Goal: Task Accomplishment & Management: Manage account settings

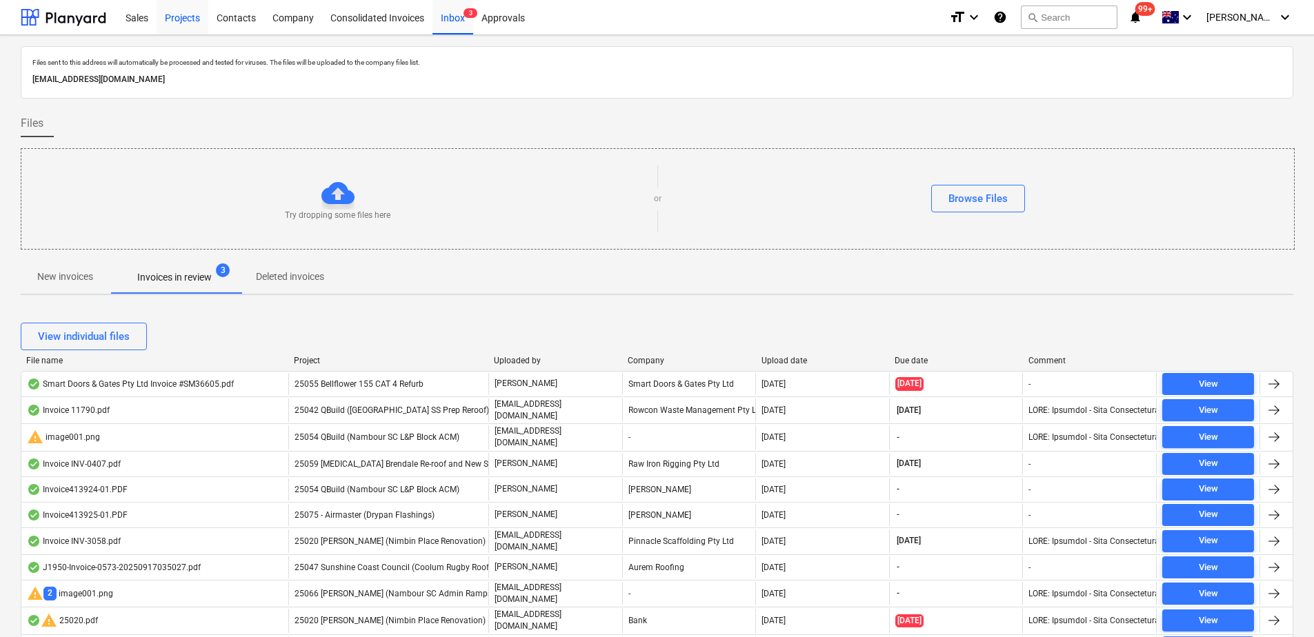
click at [185, 20] on div "Projects" at bounding box center [183, 16] width 52 height 35
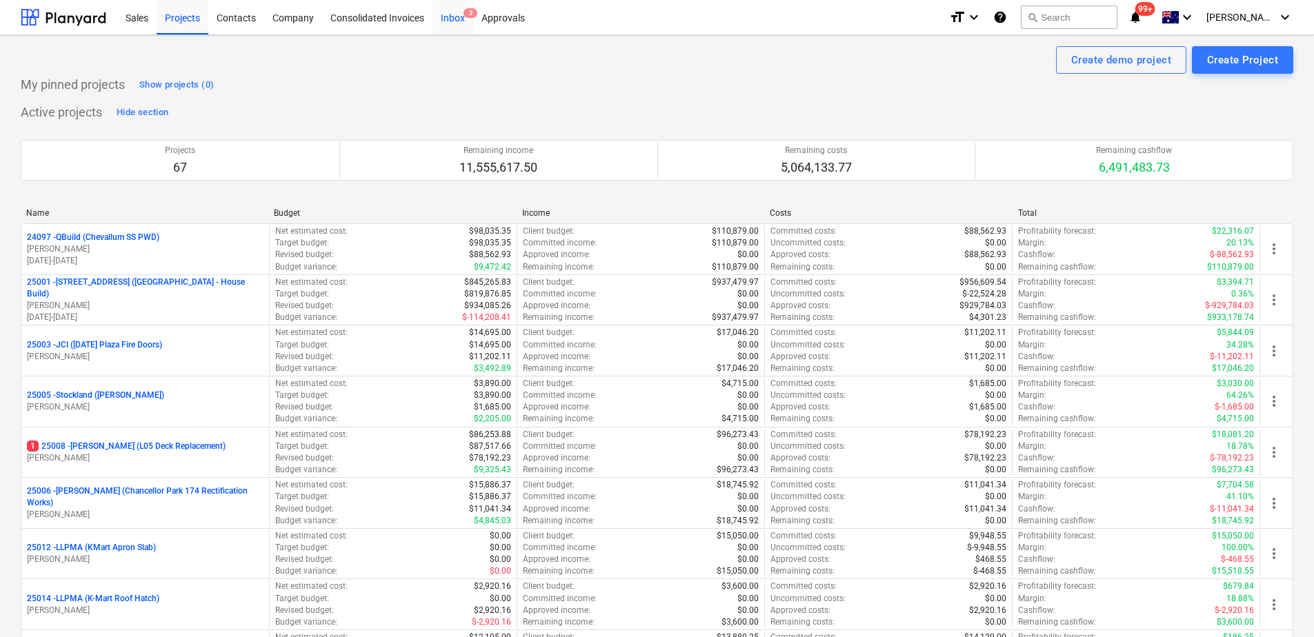
click at [457, 19] on div "Inbox 3" at bounding box center [452, 16] width 41 height 35
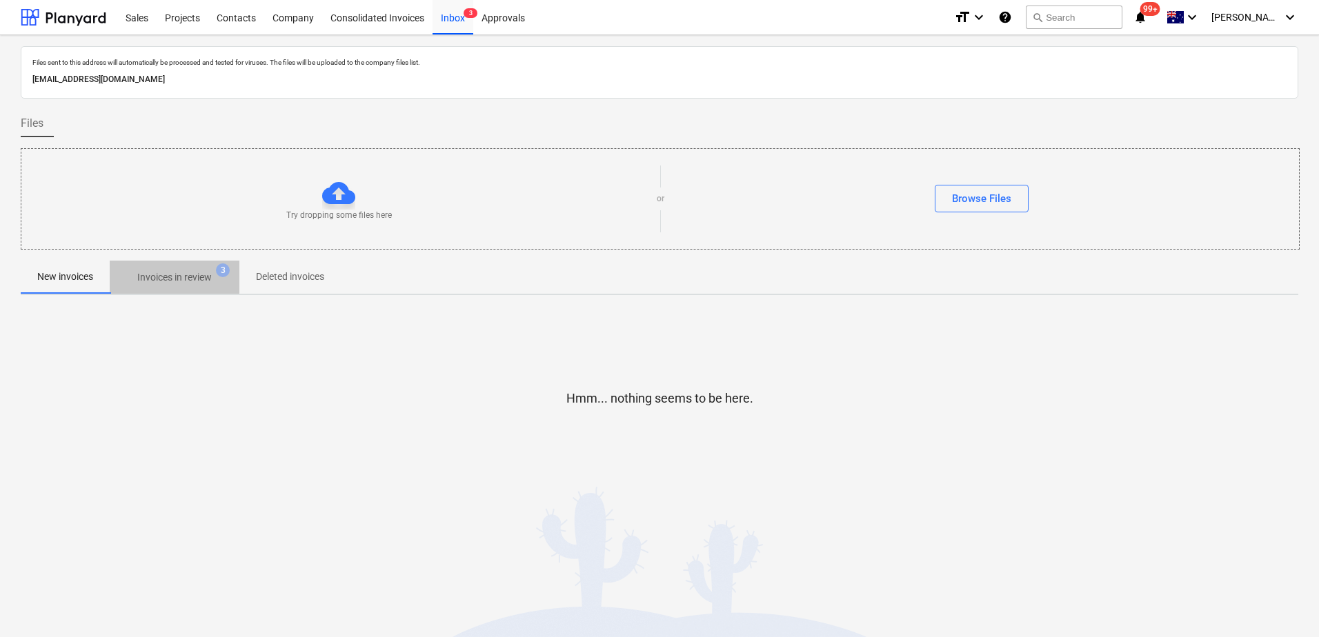
click at [188, 283] on p "Invoices in review" at bounding box center [174, 277] width 74 height 14
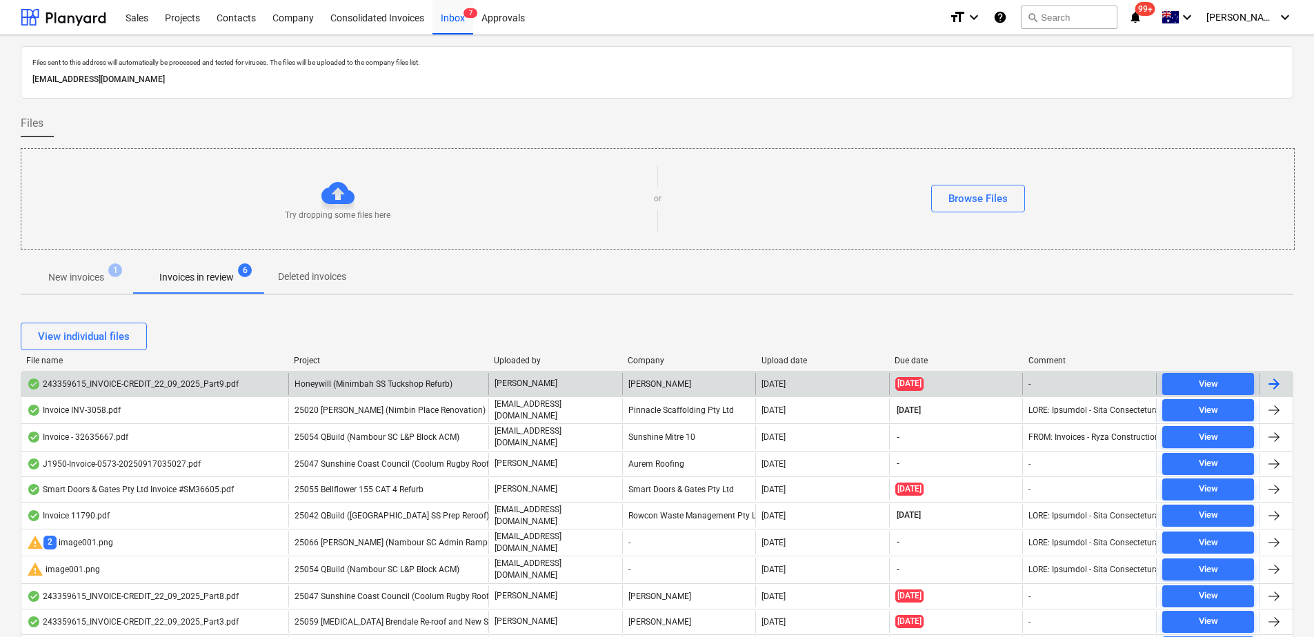
click at [380, 388] on span "Honeywill (Minimbah SS Tuckshop Refurb)" at bounding box center [373, 384] width 158 height 10
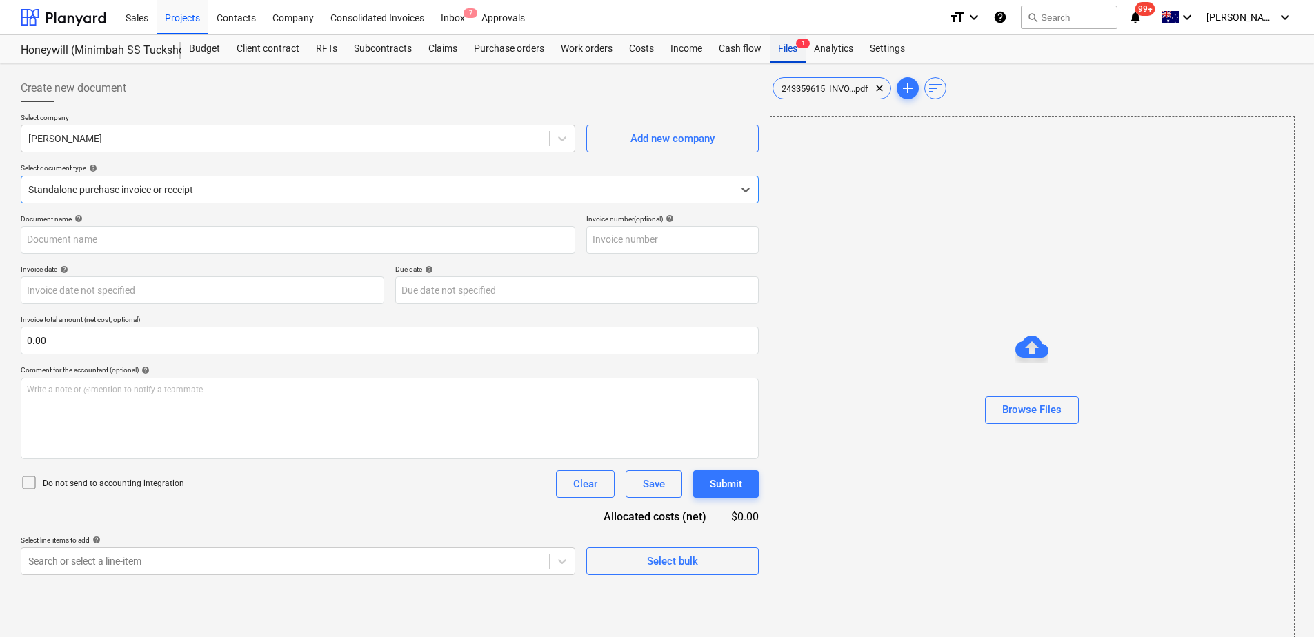
type input "243359615"
type input "[DATE]"
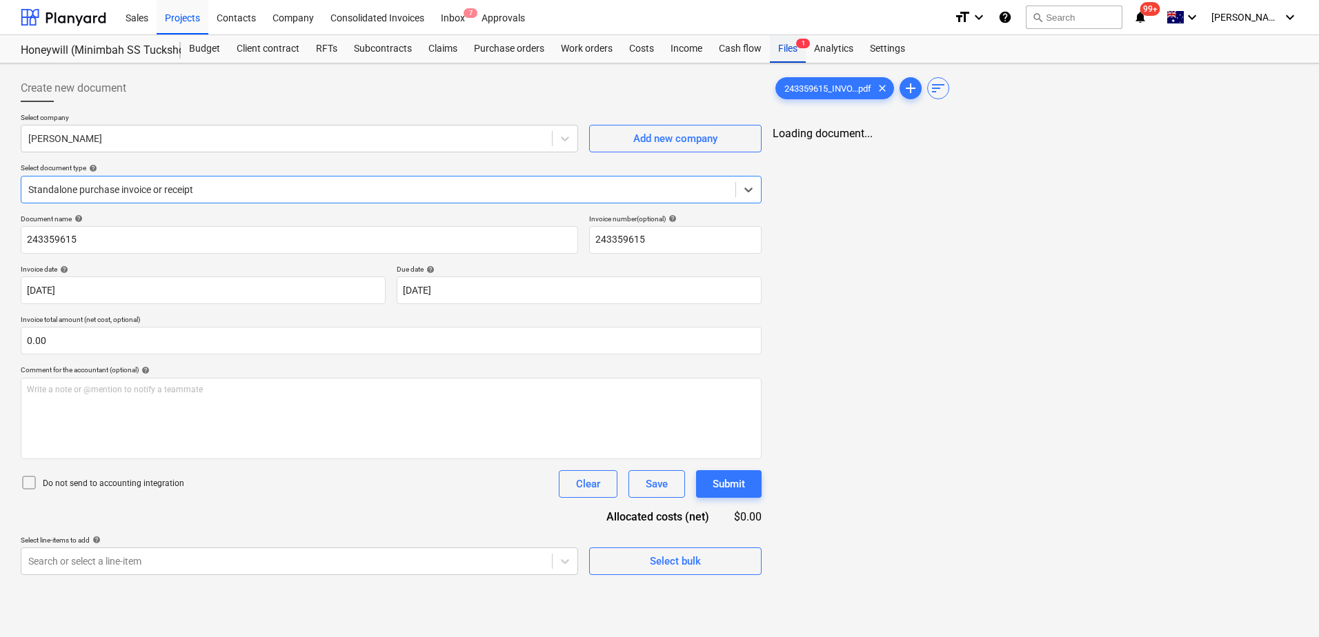
click at [780, 54] on div "Files 1" at bounding box center [788, 49] width 36 height 28
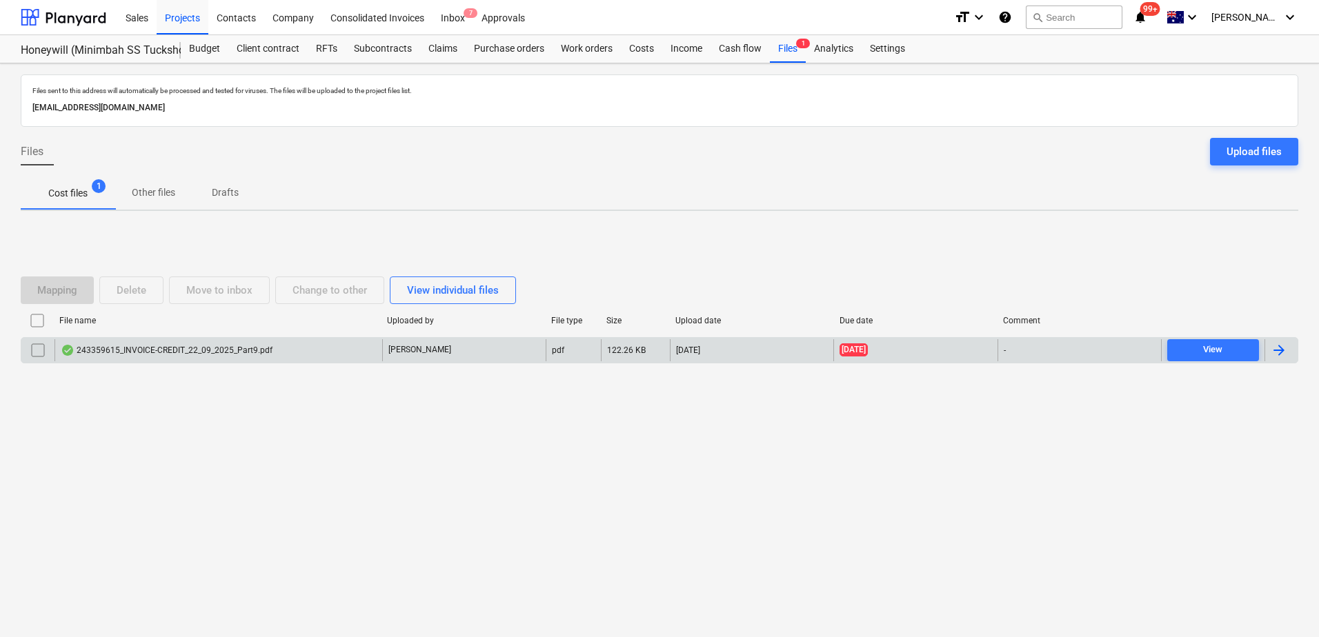
click at [36, 348] on input "checkbox" at bounding box center [38, 350] width 22 height 22
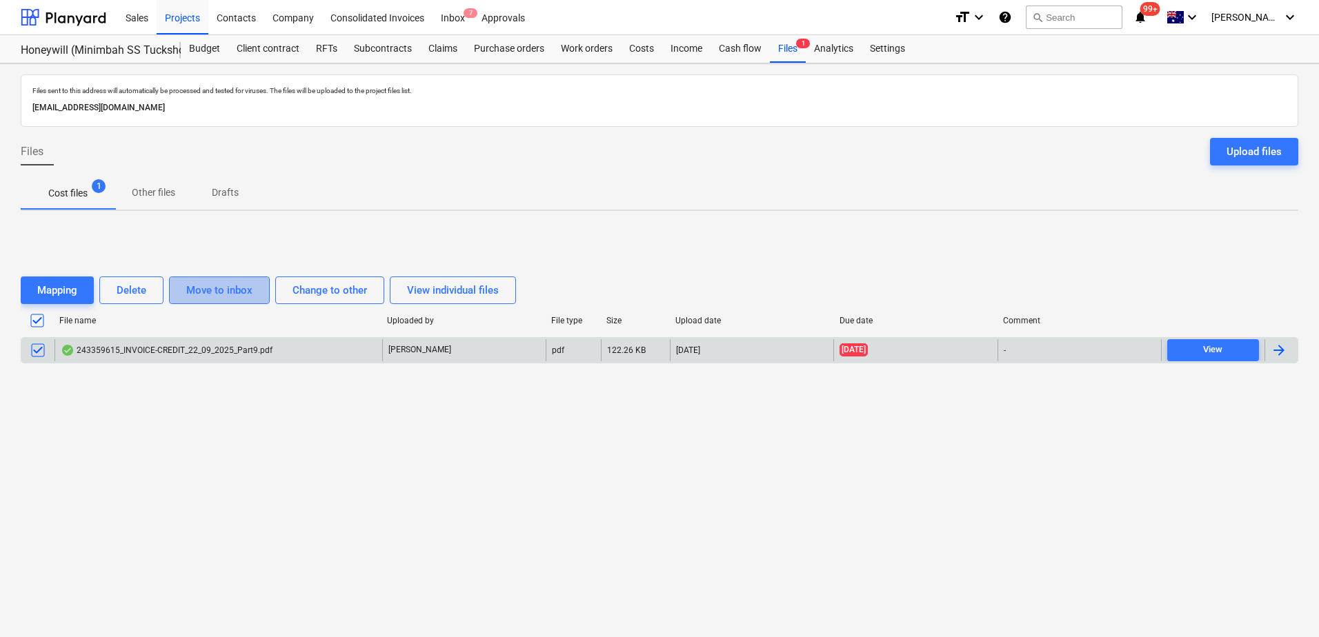
click at [257, 289] on button "Move to inbox" at bounding box center [219, 291] width 101 height 28
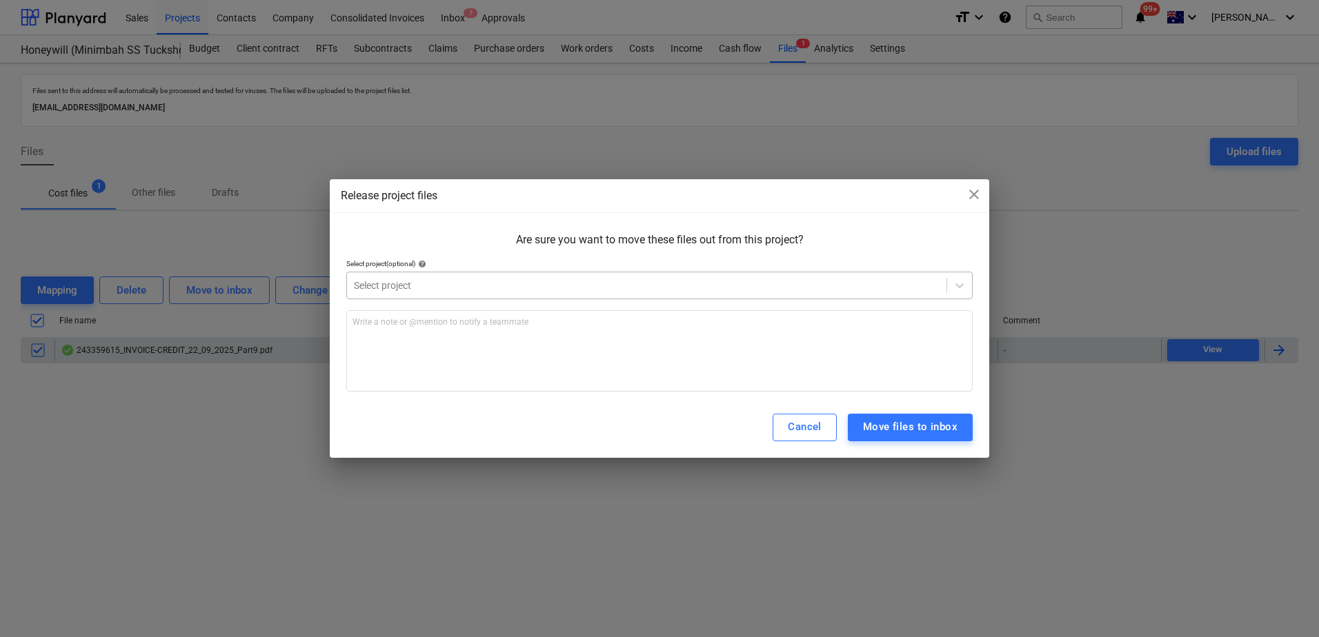
click at [427, 288] on div at bounding box center [646, 286] width 585 height 14
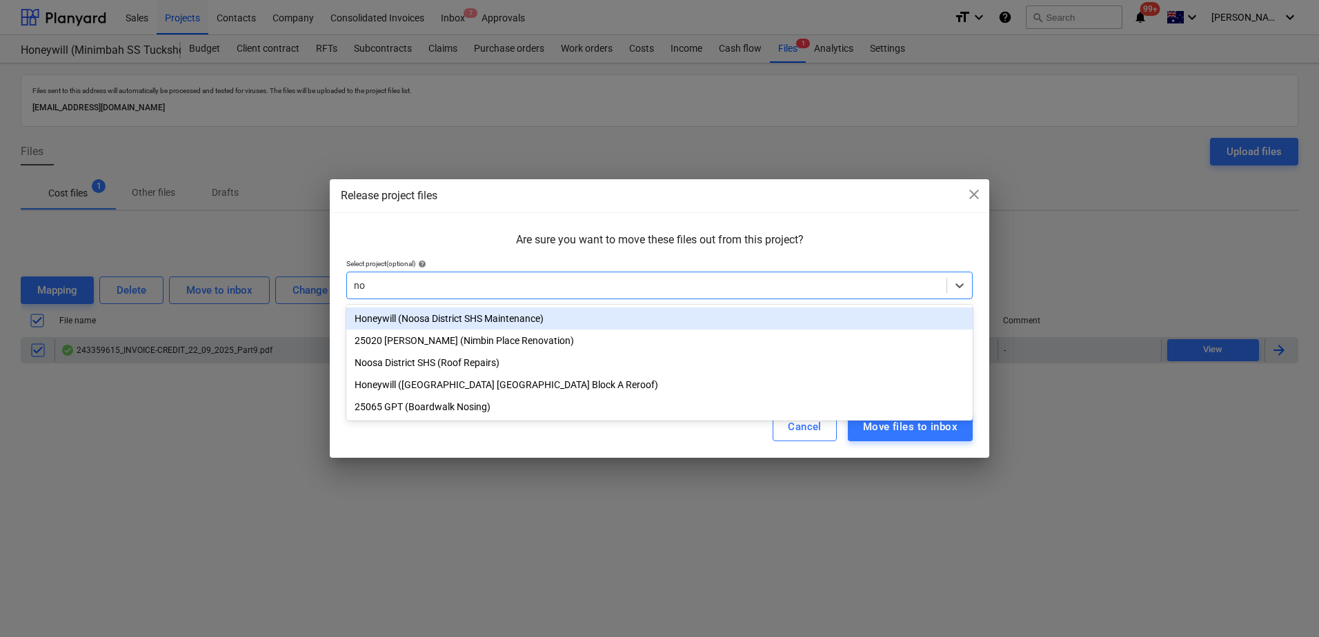
type input "nos"
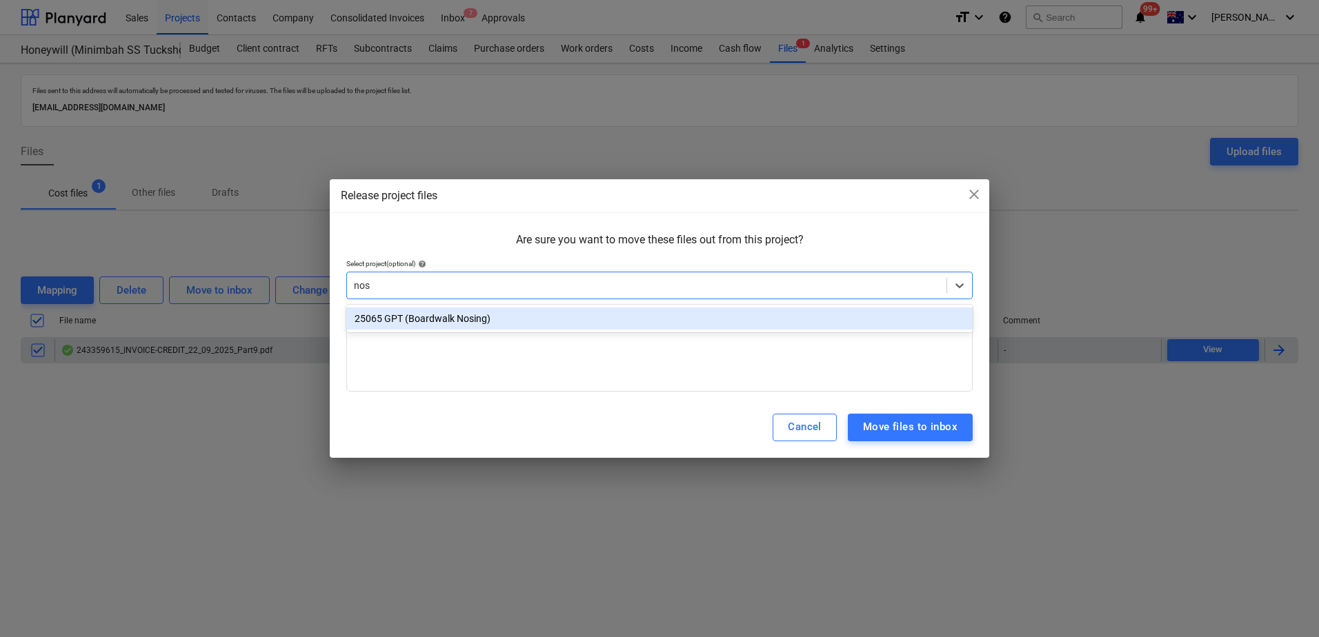
click at [452, 316] on div "25065 GPT (Boardwalk Nosing)" at bounding box center [659, 319] width 626 height 22
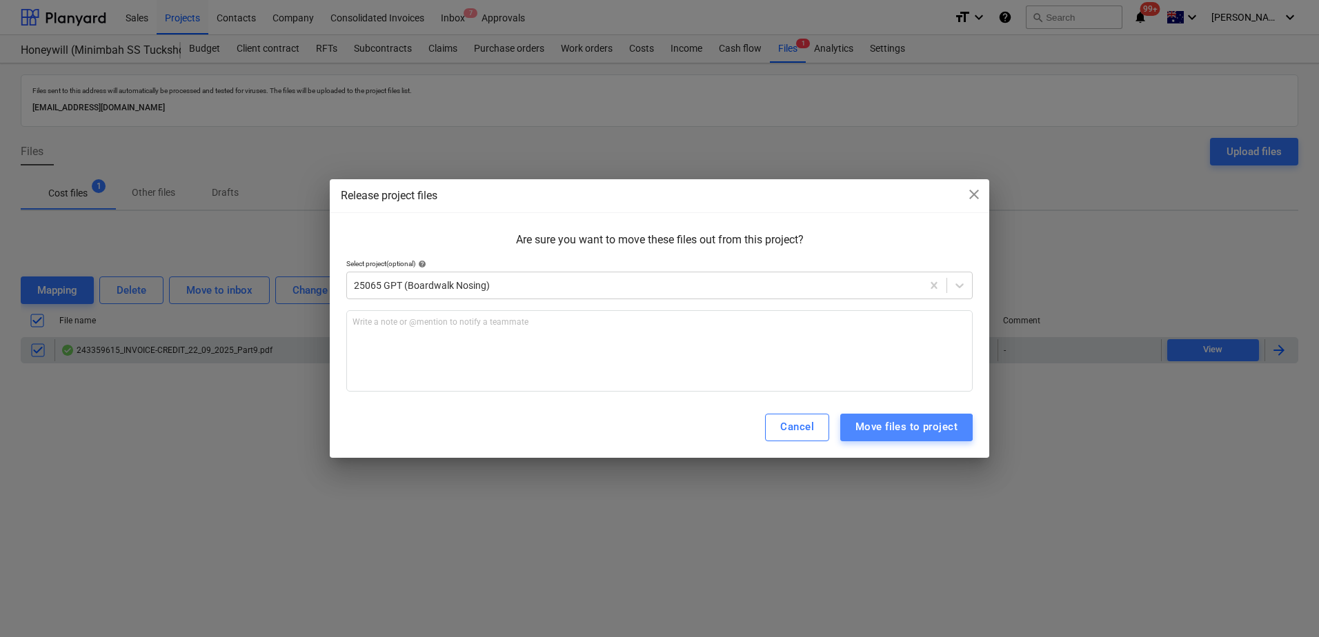
click at [896, 428] on div "Move files to project" at bounding box center [906, 427] width 102 height 18
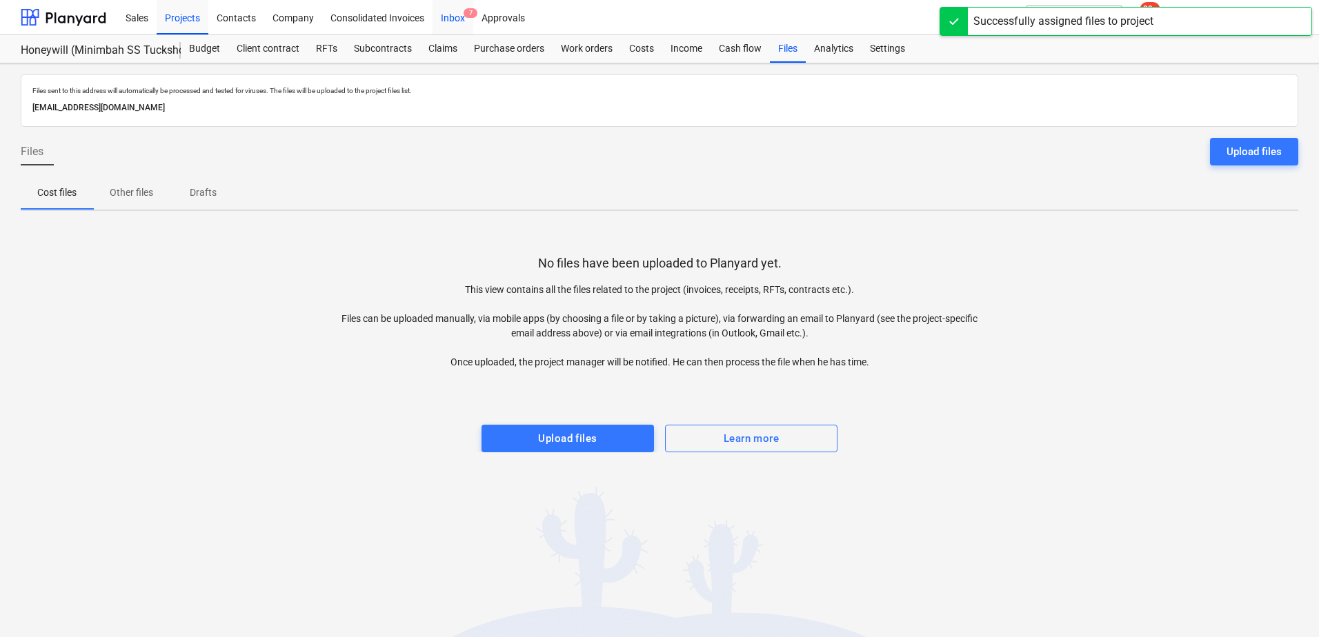
click at [459, 19] on div "Inbox 7" at bounding box center [452, 16] width 41 height 35
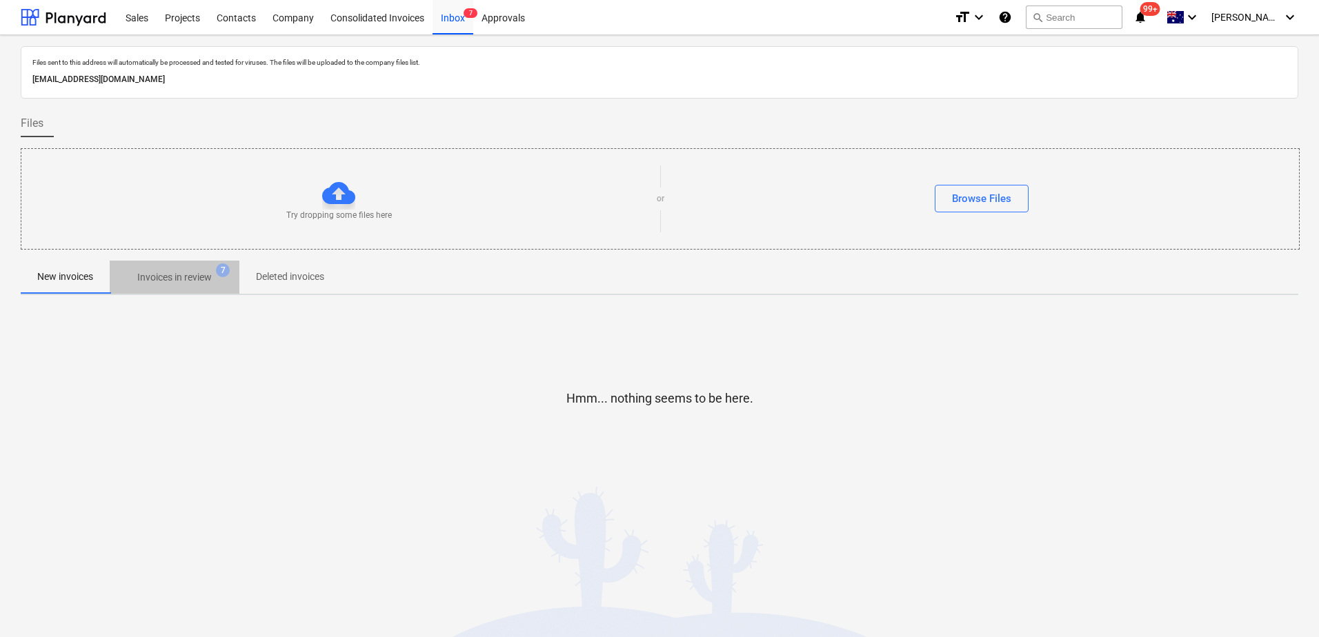
click at [184, 279] on p "Invoices in review" at bounding box center [174, 277] width 74 height 14
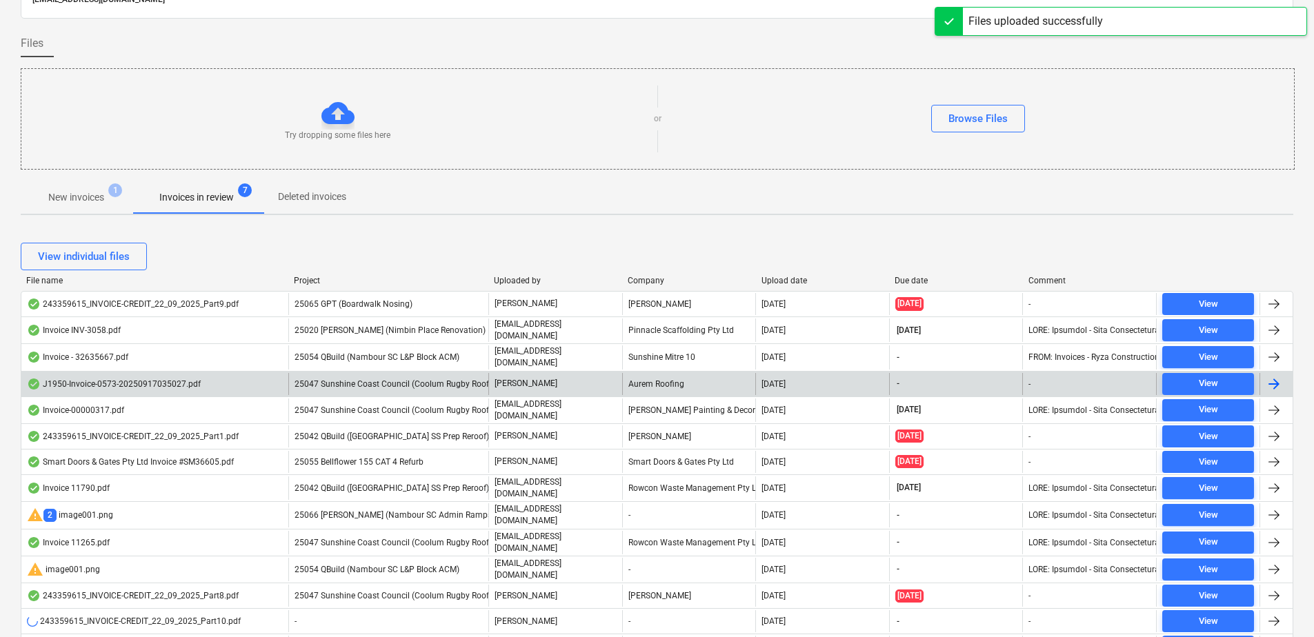
scroll to position [207, 0]
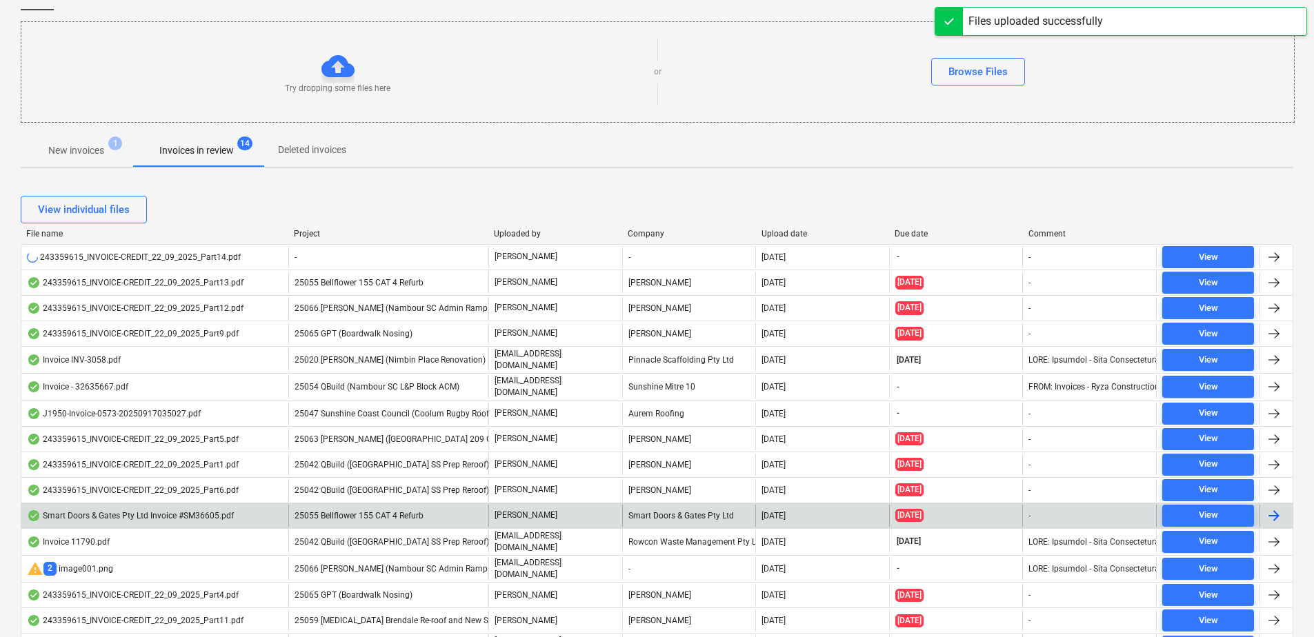
scroll to position [138, 0]
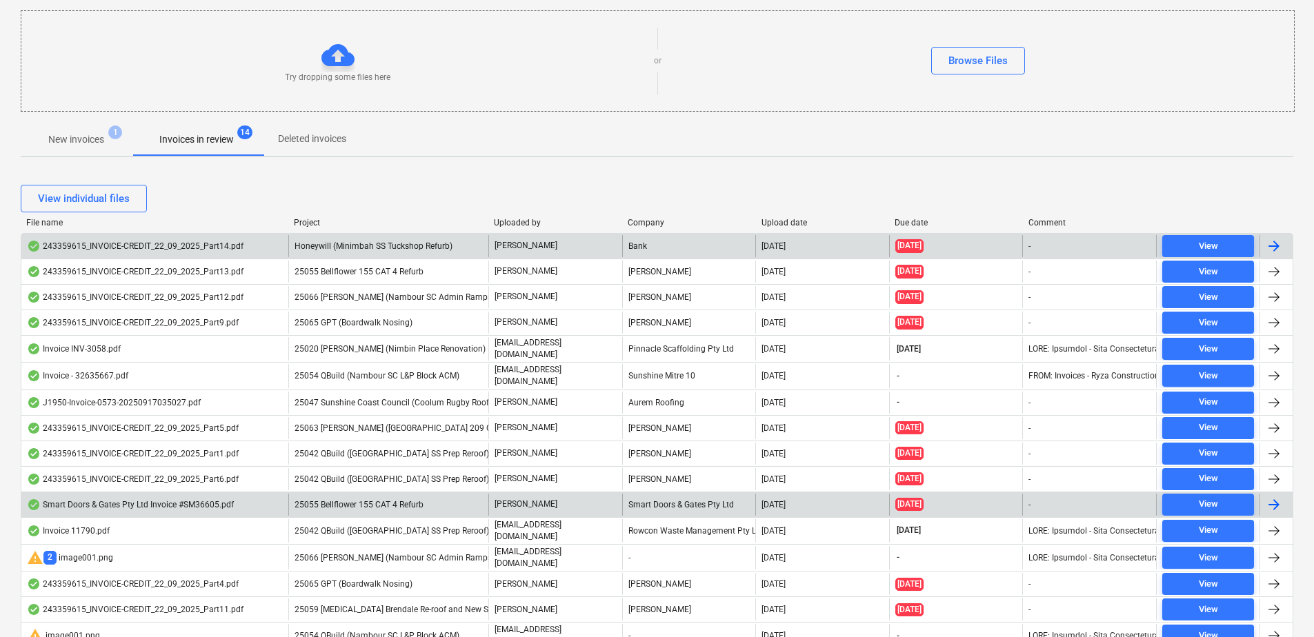
click at [372, 248] on span "Honeywill (Minimbah SS Tuckshop Refurb)" at bounding box center [373, 246] width 158 height 10
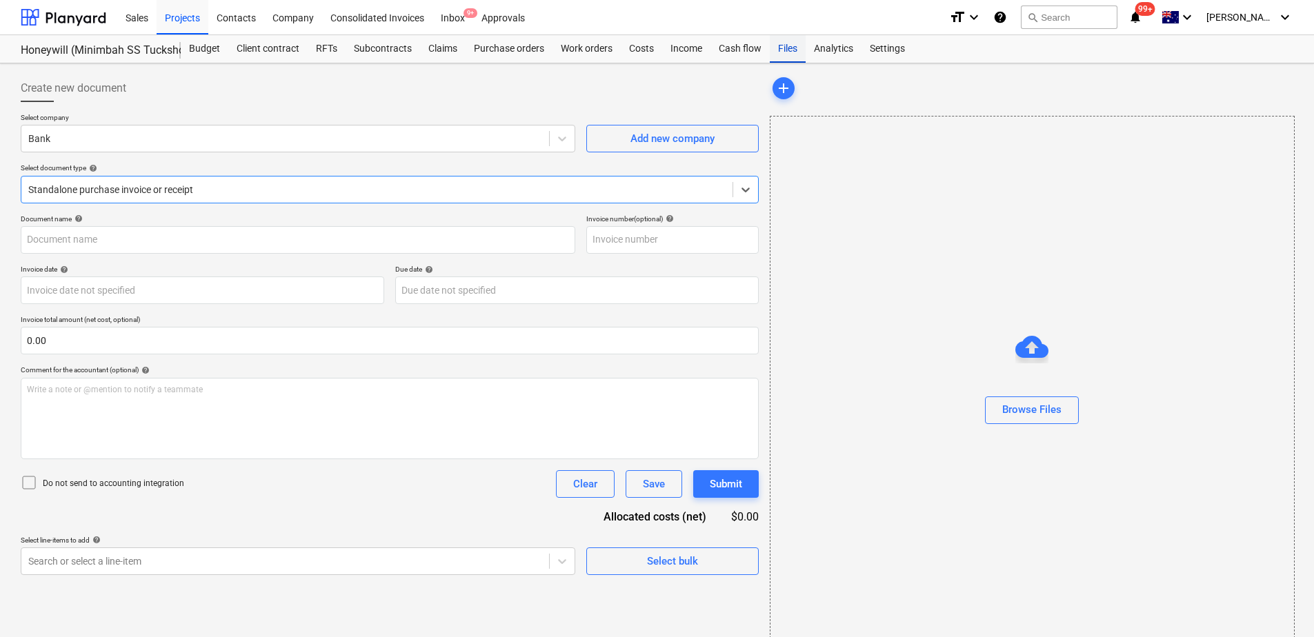
type input "243359615"
type input "[DATE]"
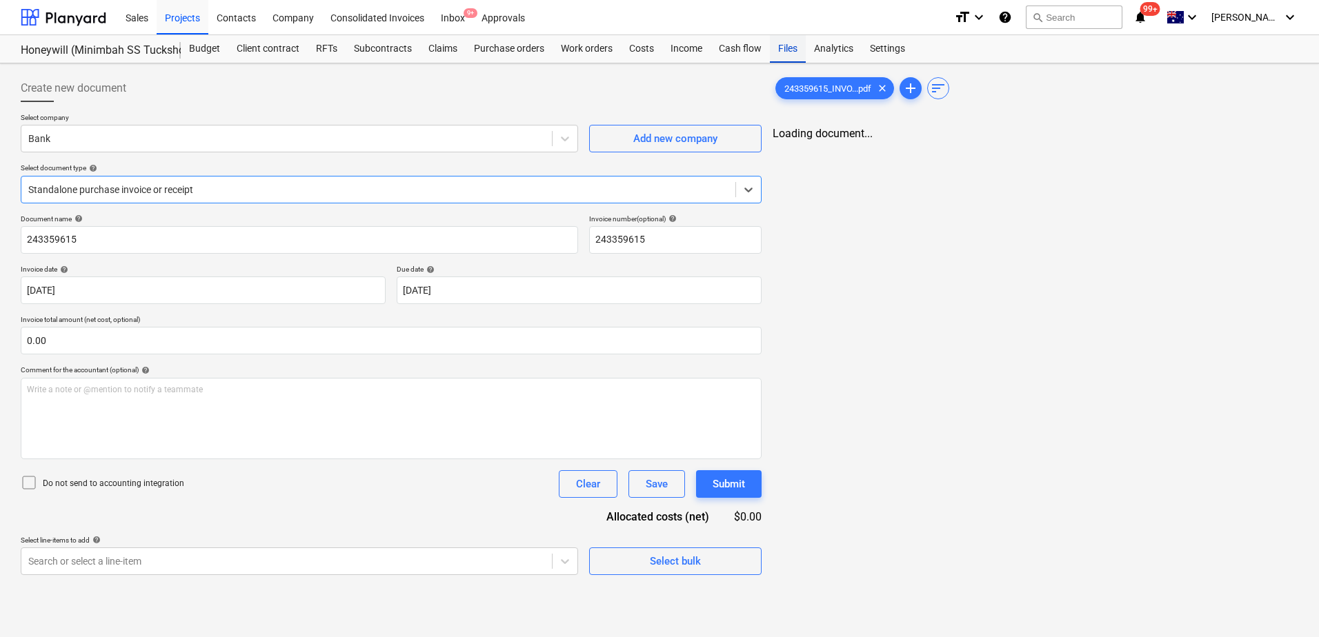
click at [793, 48] on div "Files" at bounding box center [788, 49] width 36 height 28
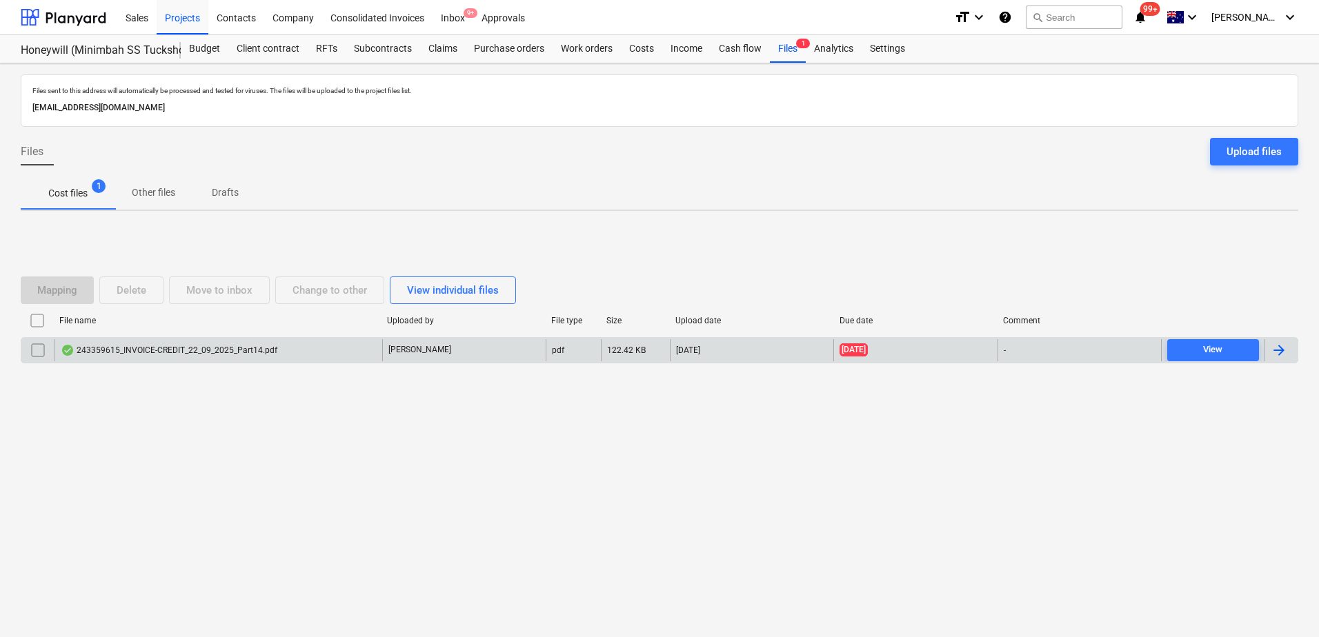
click at [38, 351] on input "checkbox" at bounding box center [38, 350] width 22 height 22
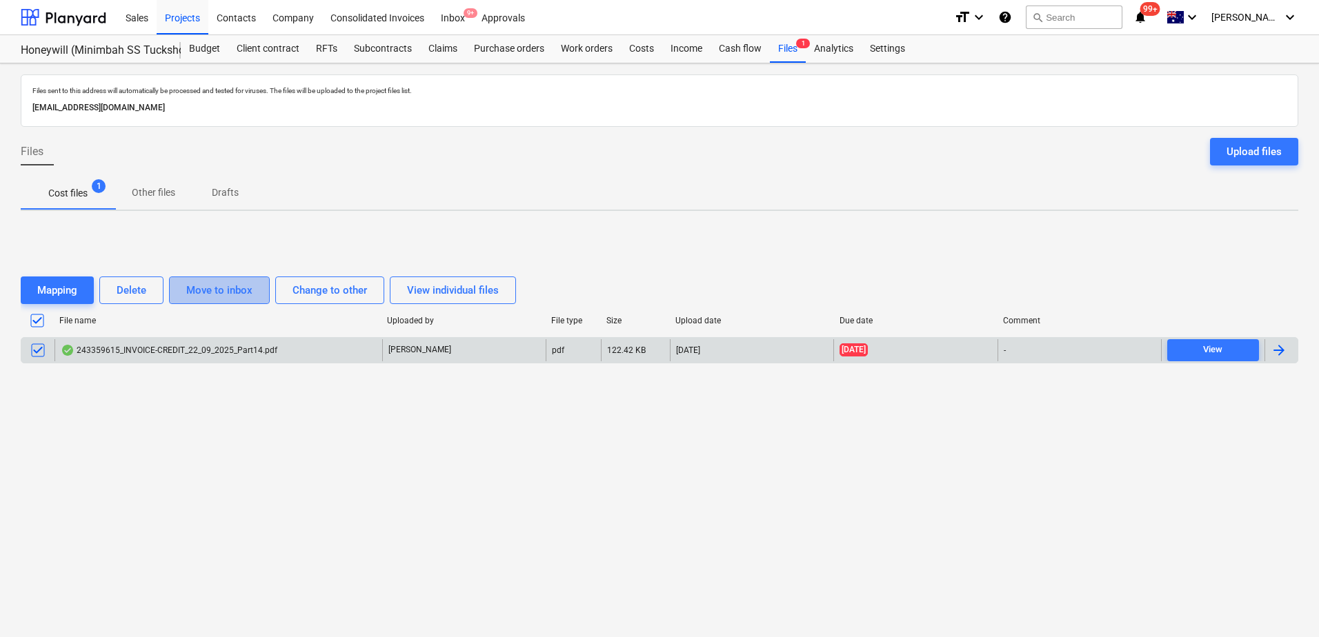
click at [236, 296] on div "Move to inbox" at bounding box center [219, 290] width 66 height 18
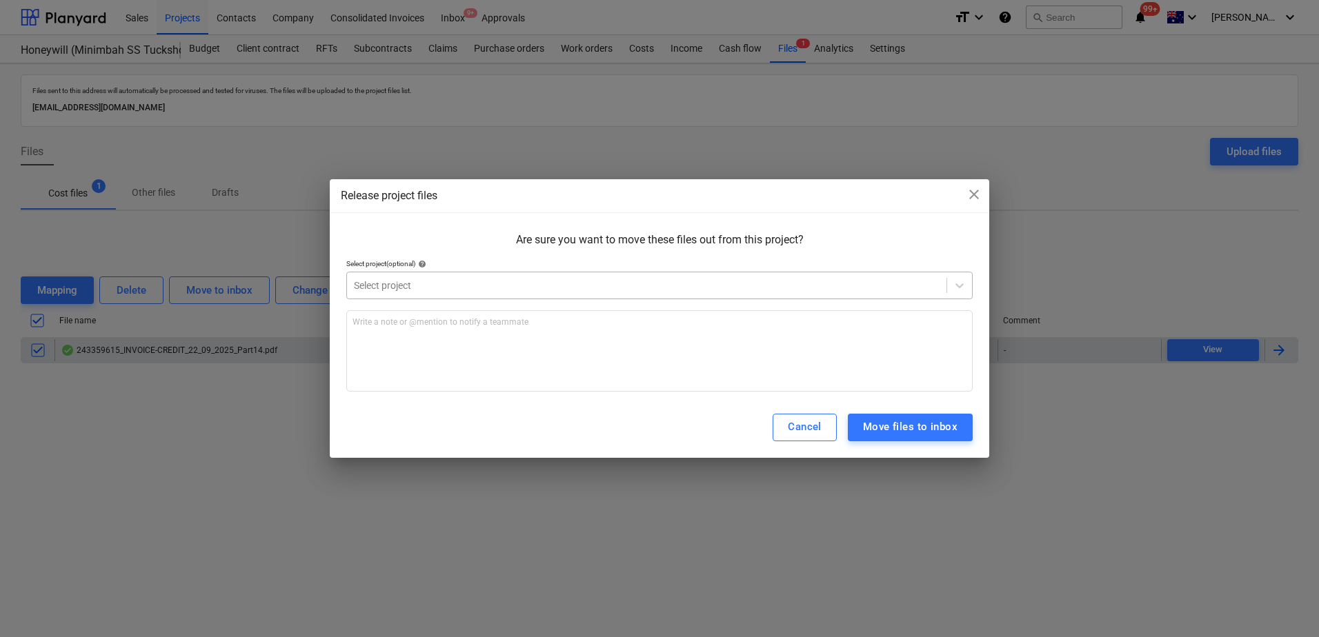
click at [527, 285] on div at bounding box center [646, 286] width 585 height 14
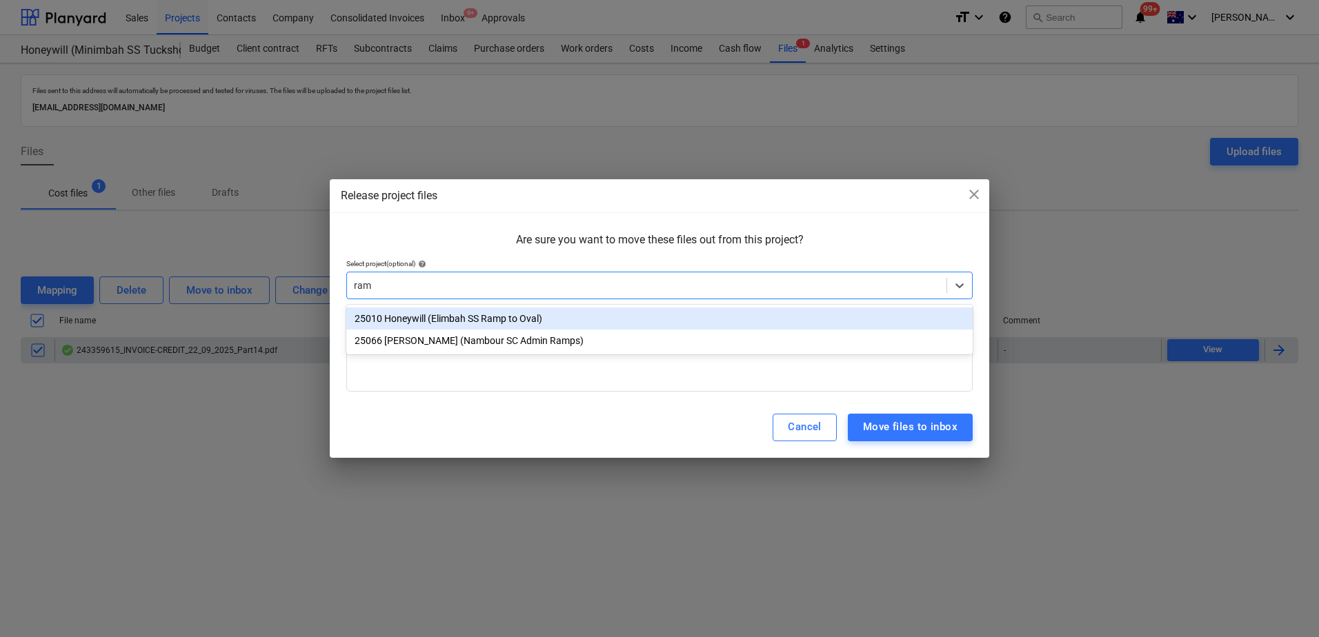
type input "ramp"
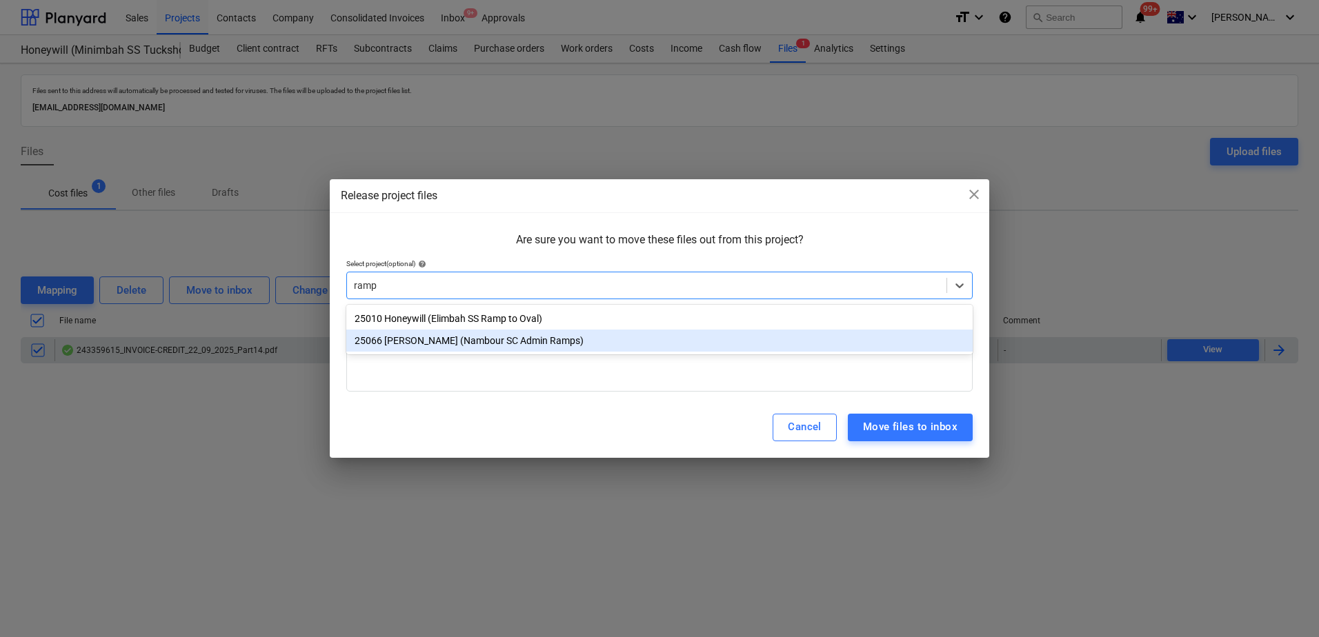
click at [542, 342] on div "25066 [PERSON_NAME] (Nambour SC Admin Ramps)" at bounding box center [659, 341] width 626 height 22
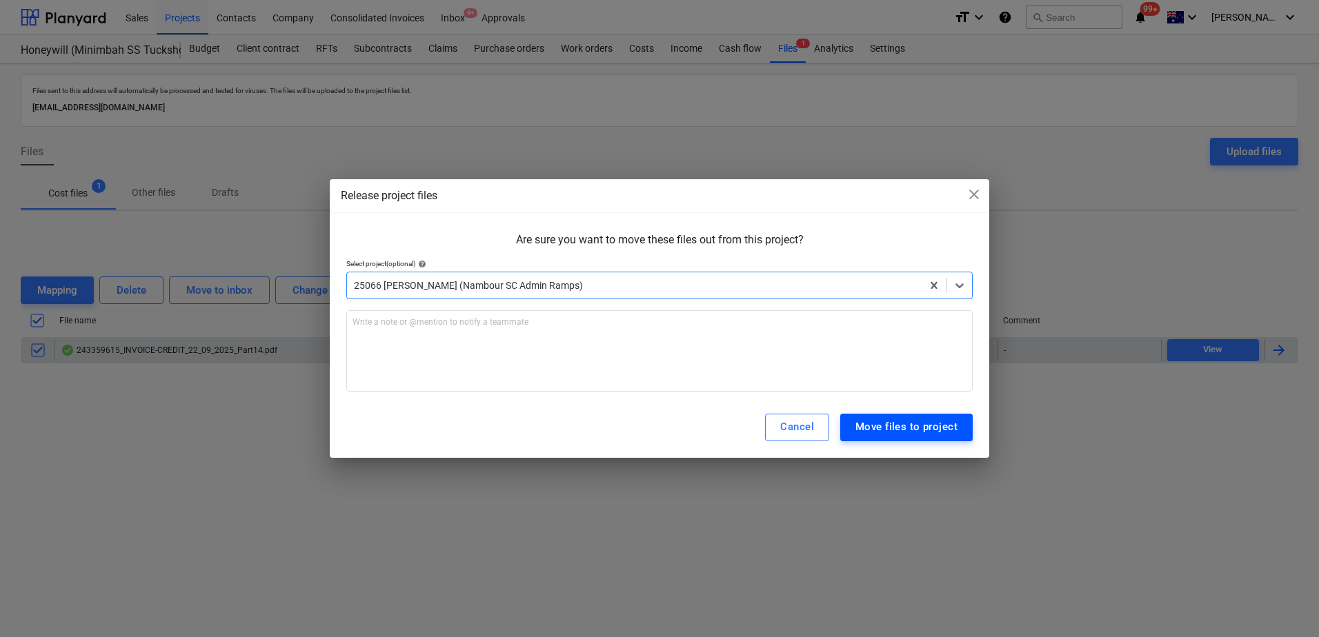
click at [935, 432] on div "Move files to project" at bounding box center [906, 427] width 102 height 18
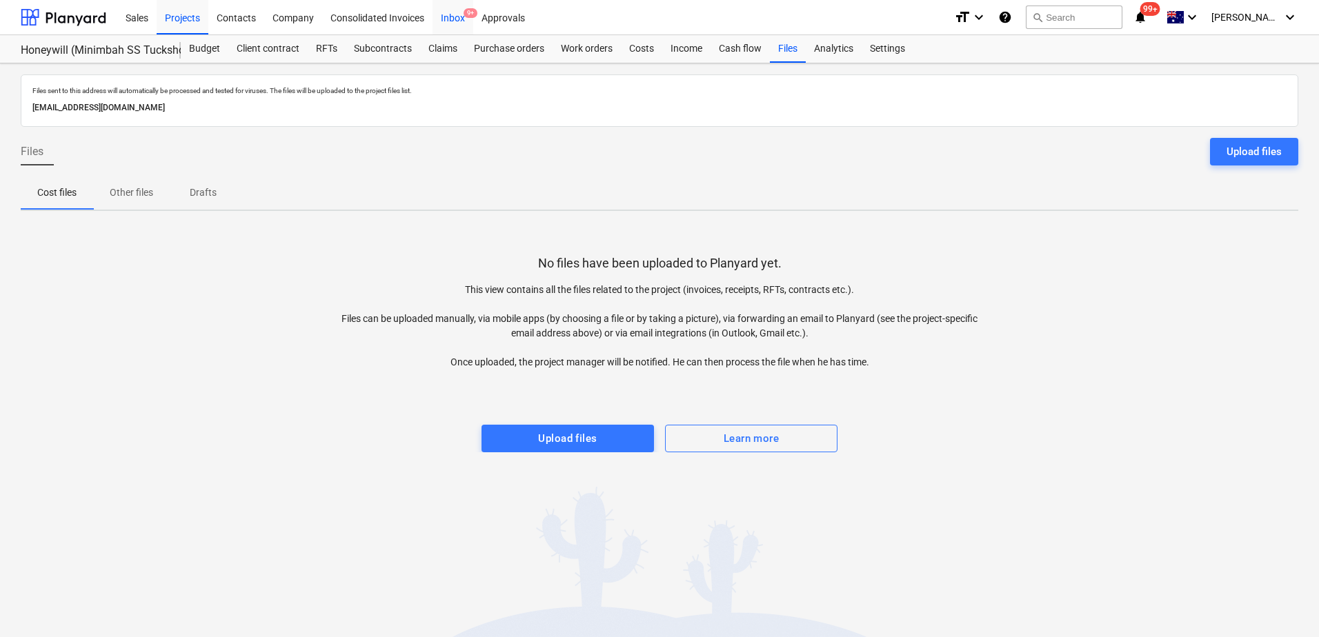
click at [451, 19] on div "Inbox 9+" at bounding box center [452, 16] width 41 height 35
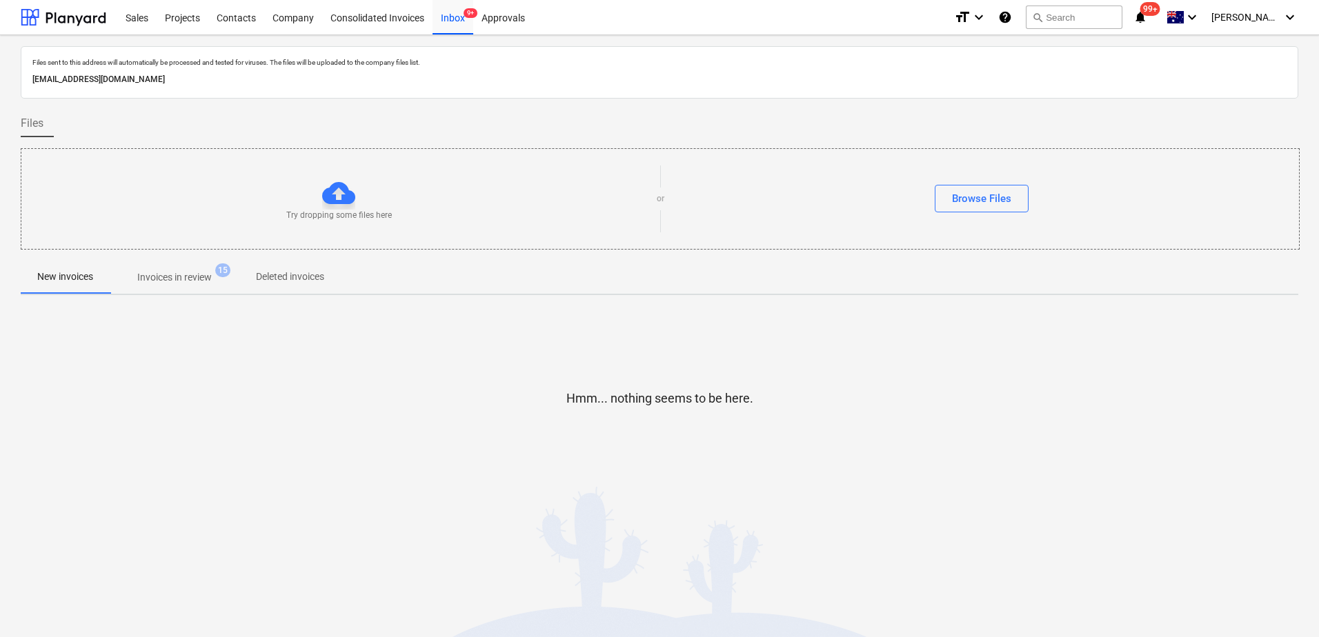
drag, startPoint x: 164, startPoint y: 275, endPoint x: 57, endPoint y: 303, distance: 111.2
click at [164, 275] on p "Invoices in review" at bounding box center [174, 277] width 74 height 14
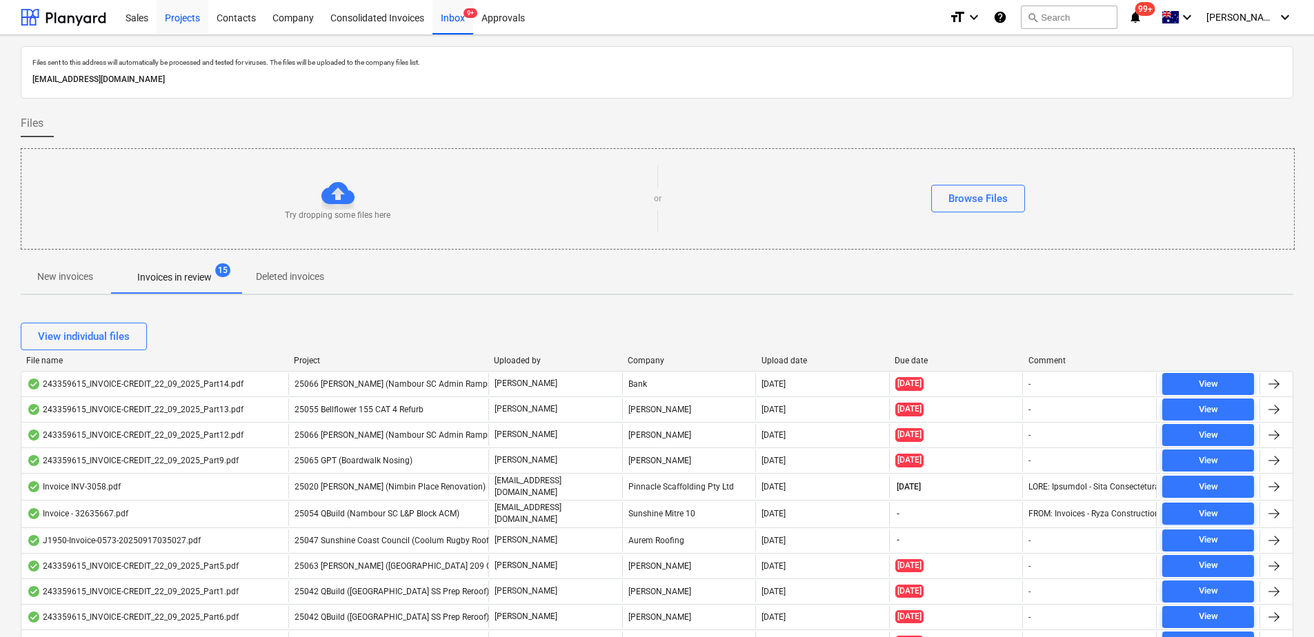
click at [186, 20] on div "Projects" at bounding box center [183, 16] width 52 height 35
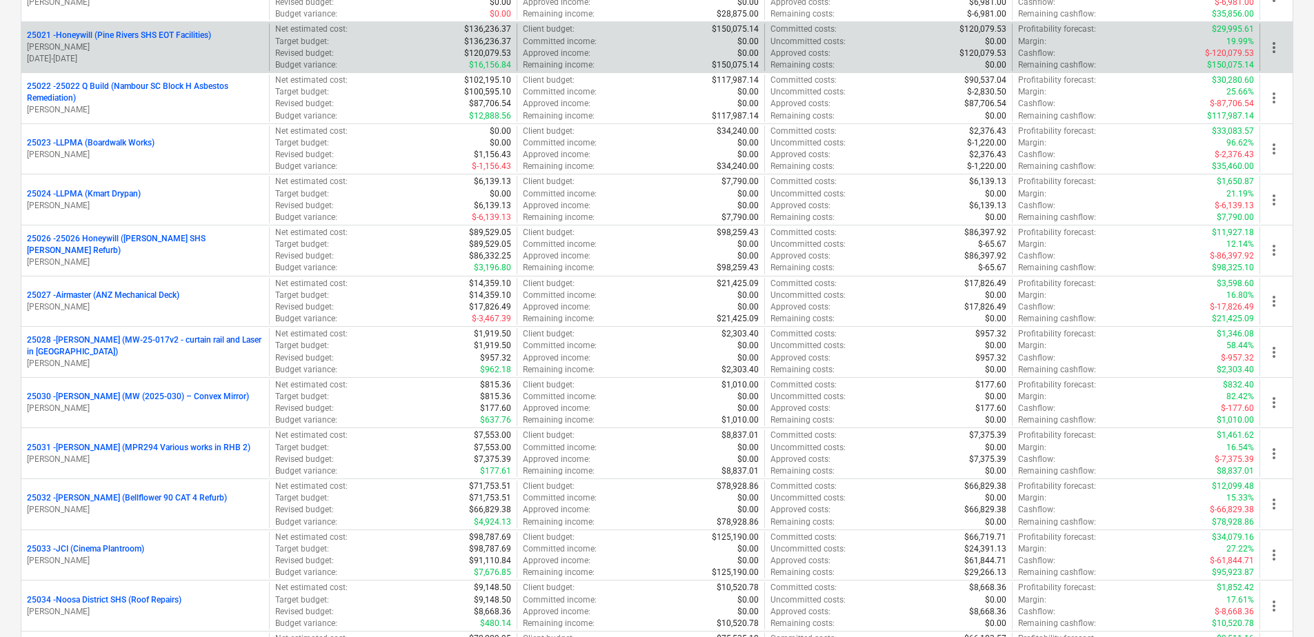
scroll to position [972, 0]
